Goal: Transaction & Acquisition: Obtain resource

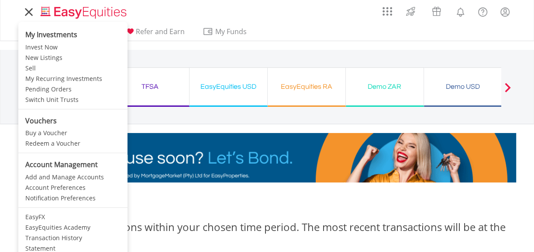
scroll to position [44, 0]
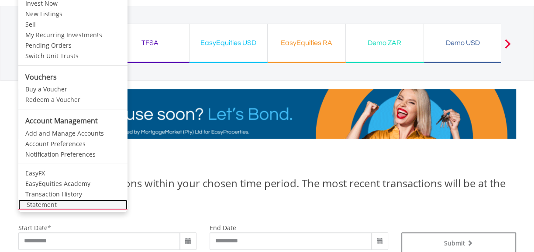
click at [46, 204] on link "Statement" at bounding box center [72, 204] width 109 height 10
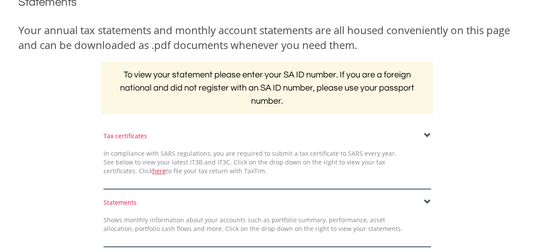
scroll to position [131, 0]
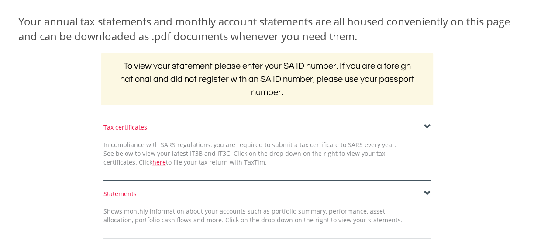
click at [425, 125] on span at bounding box center [427, 126] width 7 height 7
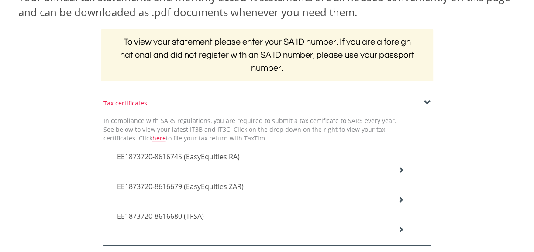
scroll to position [175, 0]
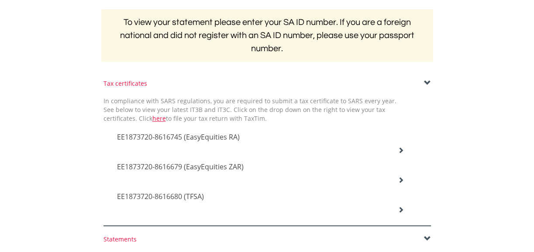
click at [402, 151] on icon at bounding box center [401, 150] width 6 height 6
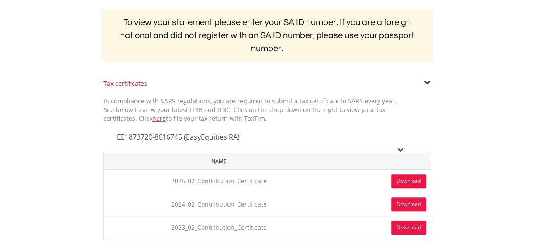
click at [393, 181] on link "Download" at bounding box center [408, 181] width 35 height 14
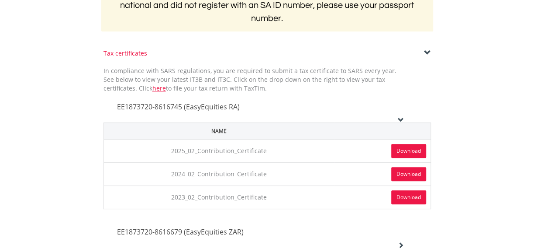
scroll to position [218, 0]
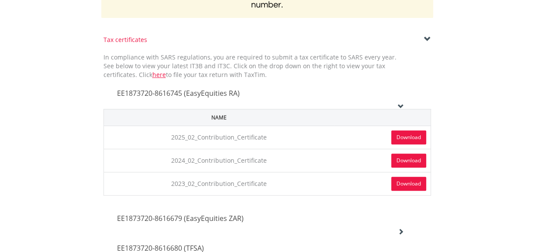
click at [399, 106] on icon at bounding box center [401, 106] width 6 height 6
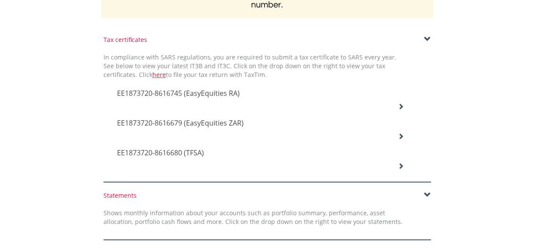
click at [398, 109] on icon at bounding box center [401, 106] width 6 height 6
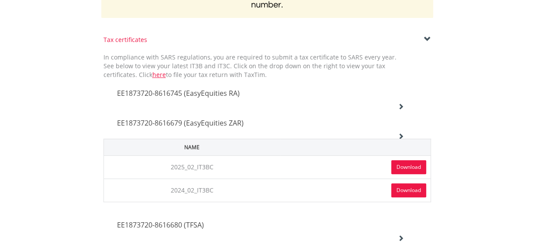
click at [406, 166] on link "Download" at bounding box center [408, 167] width 35 height 14
click at [400, 109] on icon at bounding box center [401, 106] width 6 height 6
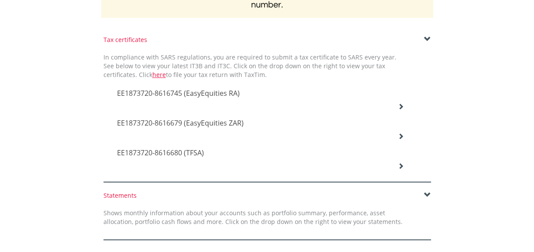
click at [400, 109] on icon at bounding box center [401, 106] width 6 height 6
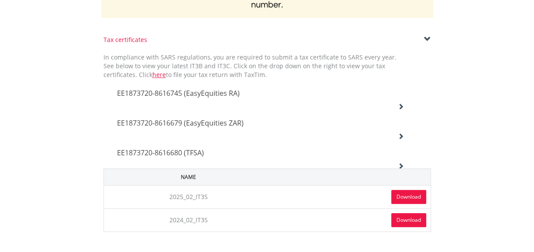
click at [409, 192] on link "Download" at bounding box center [408, 197] width 35 height 14
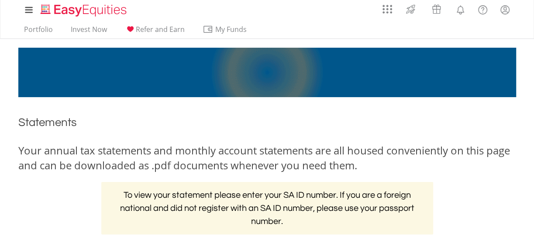
scroll to position [0, 0]
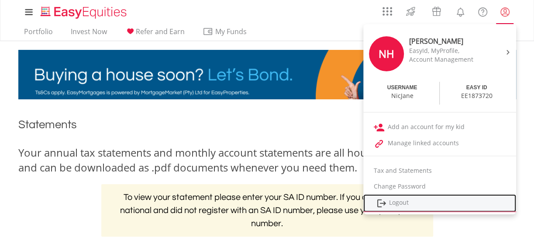
click at [437, 203] on link "Logout" at bounding box center [439, 203] width 153 height 18
